Goal: Navigation & Orientation: Go to known website

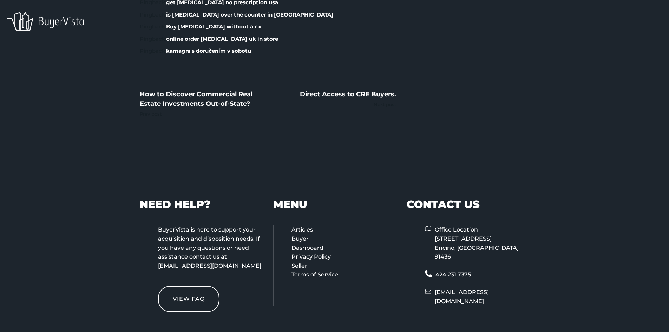
scroll to position [1029, 0]
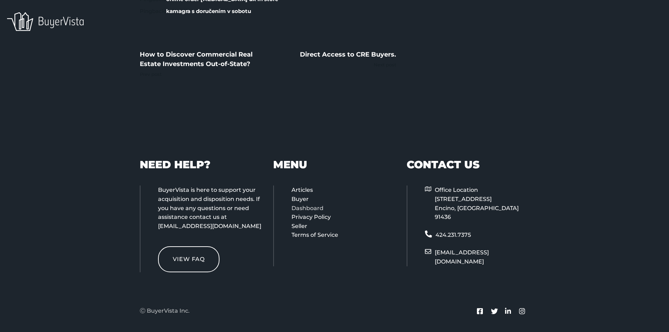
click at [300, 205] on link "Dashboard" at bounding box center [307, 208] width 32 height 7
